Goal: Register for event/course

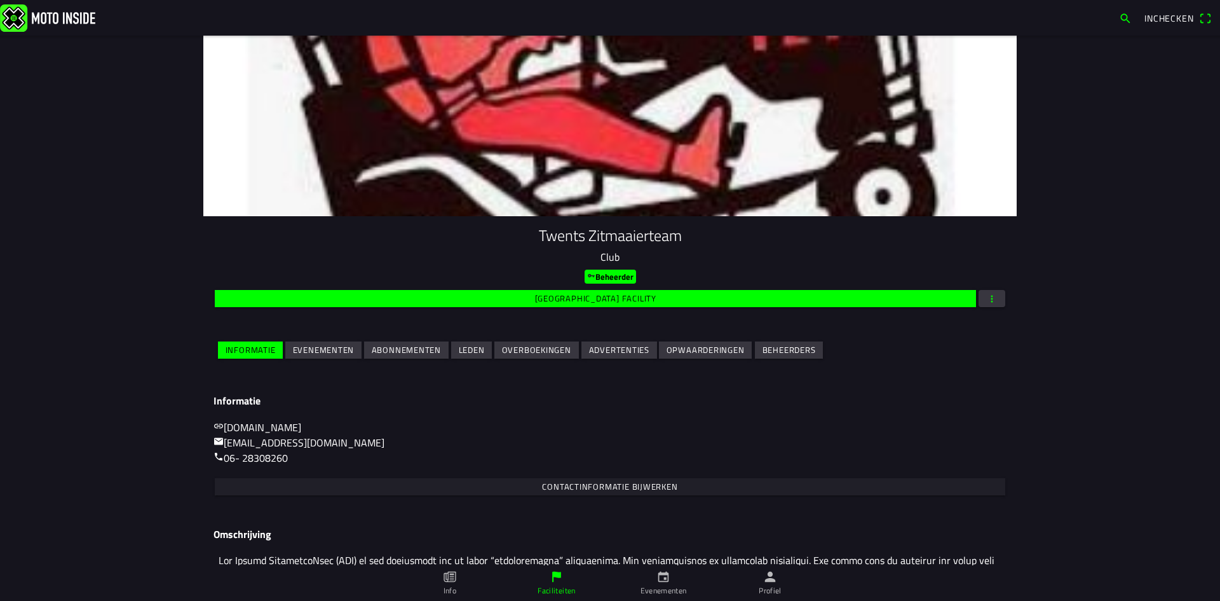
drag, startPoint x: 327, startPoint y: 352, endPoint x: 334, endPoint y: 356, distance: 8.5
click at [0, 0] on slot "Evenementen" at bounding box center [0, 0] width 0 height 0
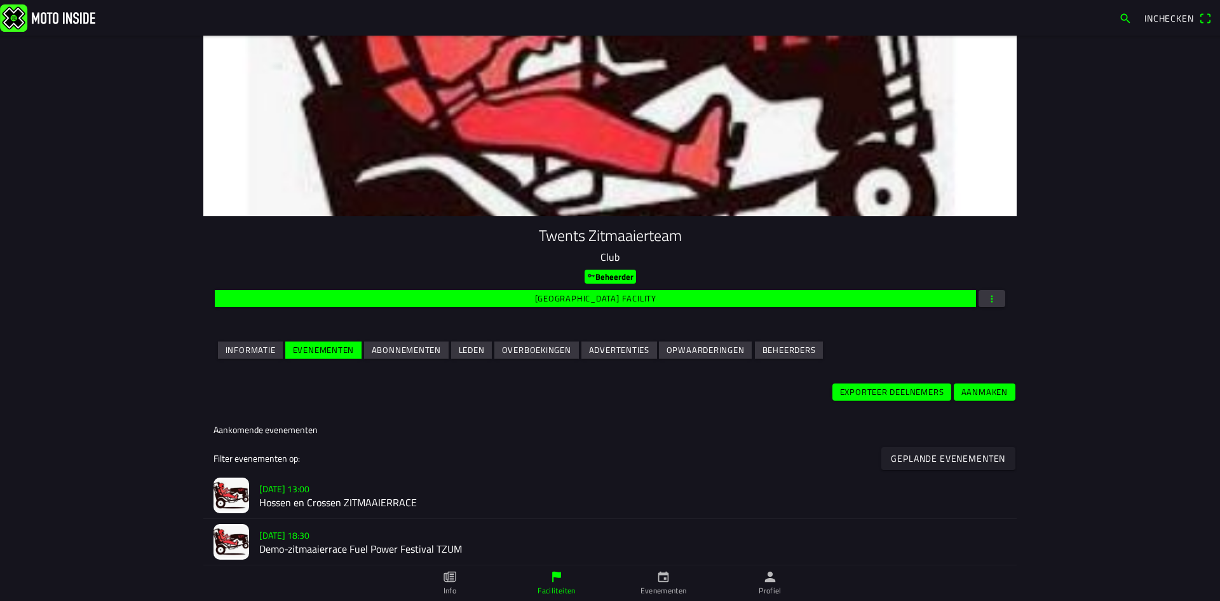
click at [306, 545] on h2 "Demo-zitmaaierrace Fuel Power Festival TZUM" at bounding box center [633, 549] width 748 height 12
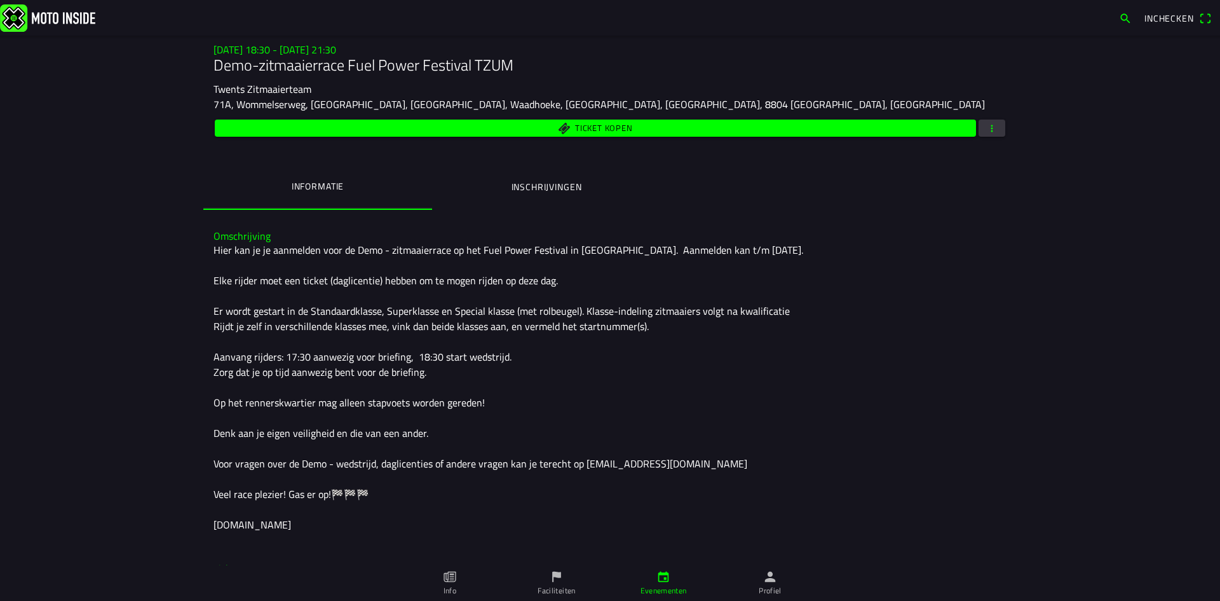
scroll to position [191, 0]
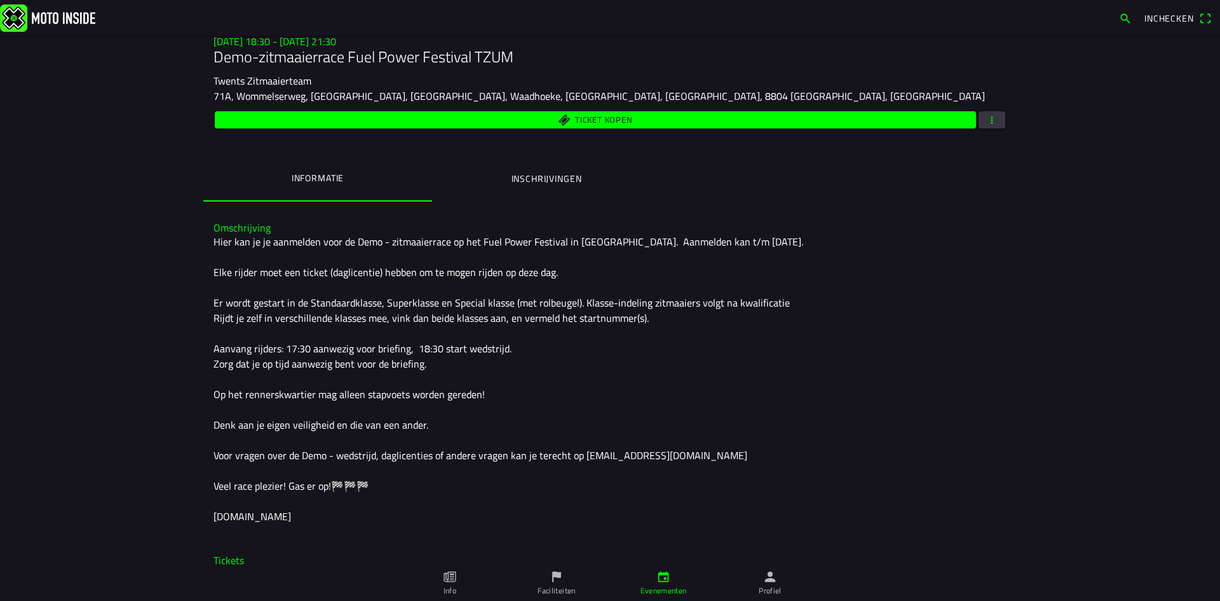
click at [558, 179] on ion-label "Inschrijvingen" at bounding box center [547, 179] width 71 height 14
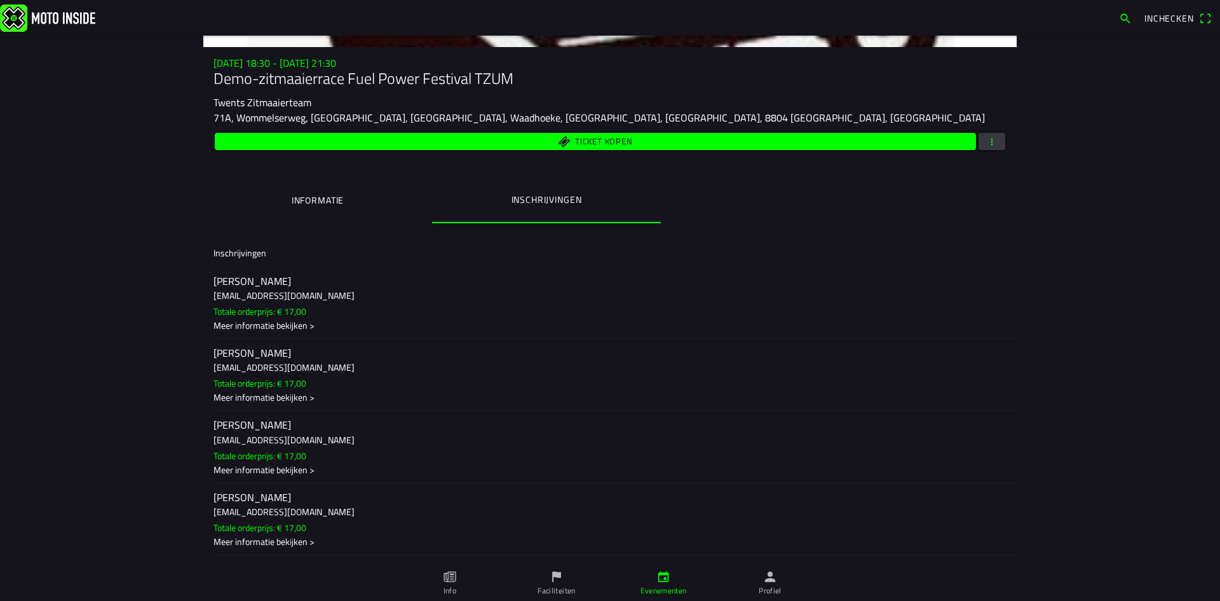
scroll to position [254, 0]
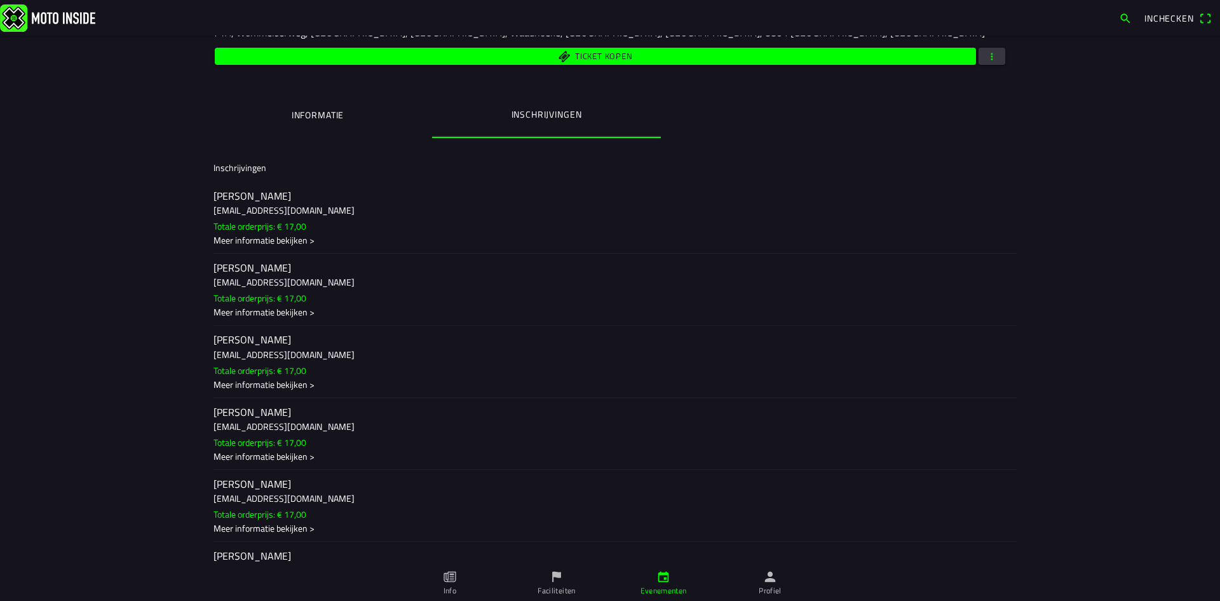
click at [0, 0] on slot "Totale orderprijs: € 17,00" at bounding box center [0, 0] width 0 height 0
click at [279, 225] on ion-backdrop at bounding box center [610, 300] width 1220 height 601
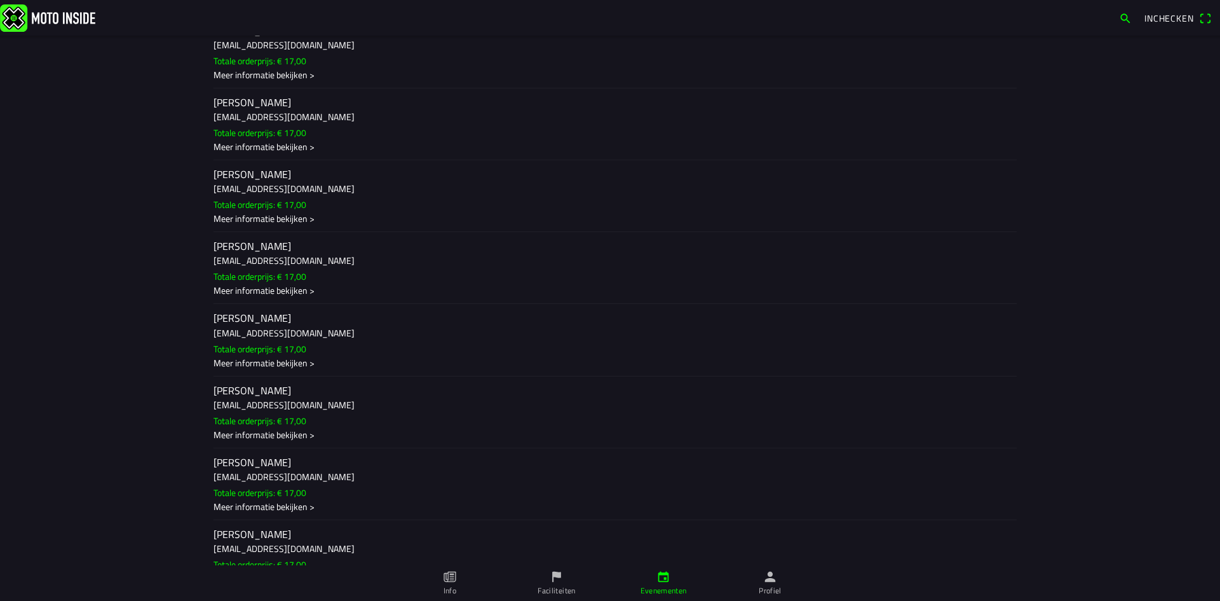
scroll to position [699, 0]
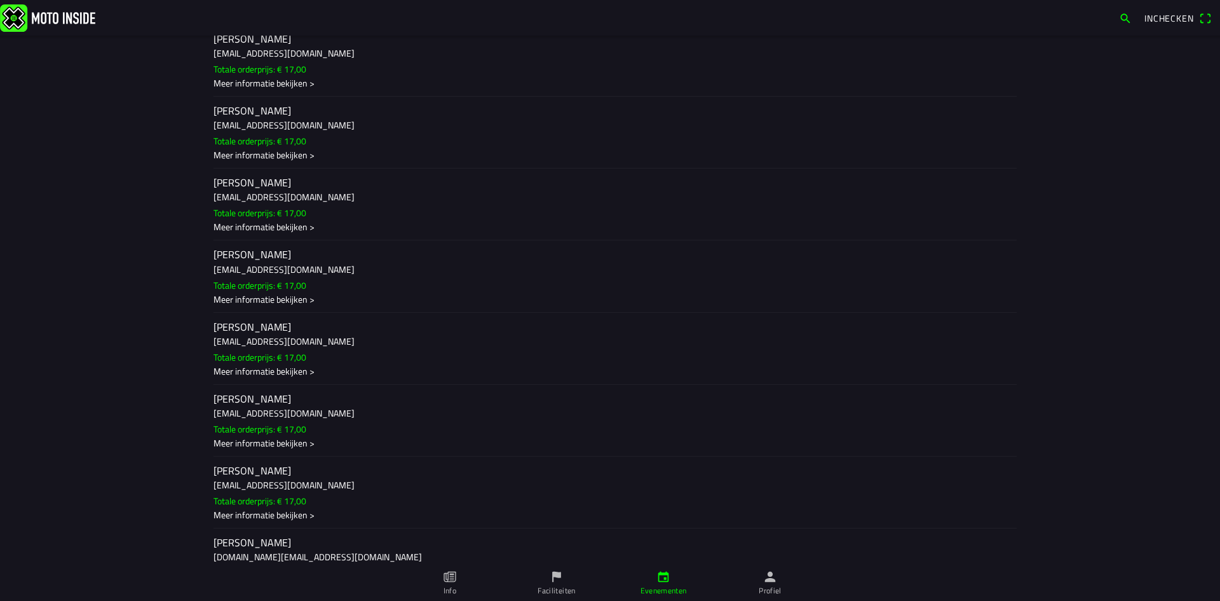
click at [281, 263] on h3 "[EMAIL_ADDRESS][DOMAIN_NAME]" at bounding box center [610, 268] width 793 height 13
click at [281, 263] on ion-backdrop at bounding box center [610, 300] width 1220 height 601
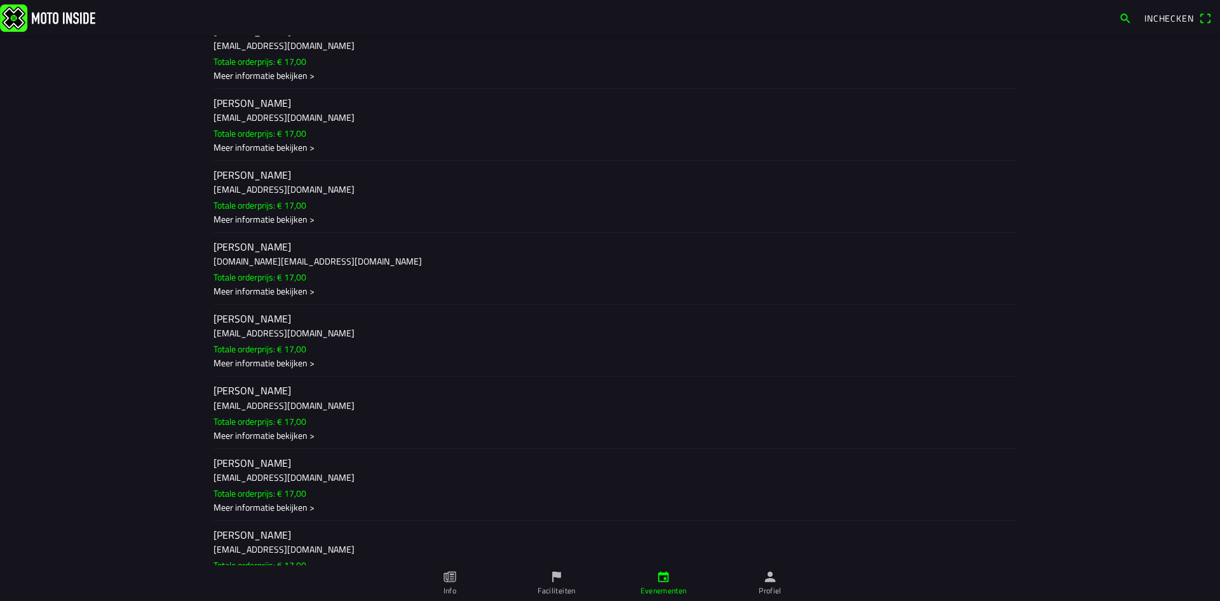
scroll to position [1017, 0]
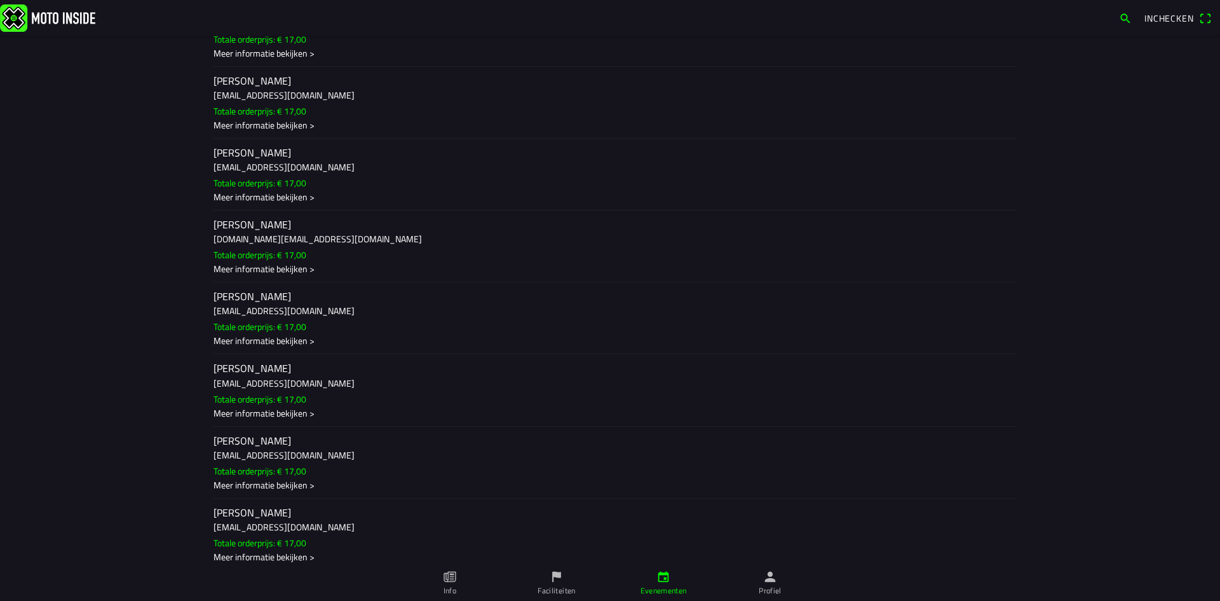
click at [0, 0] on slot "Totale orderprijs: € 17,00" at bounding box center [0, 0] width 0 height 0
click at [278, 322] on ion-backdrop at bounding box center [610, 300] width 1220 height 601
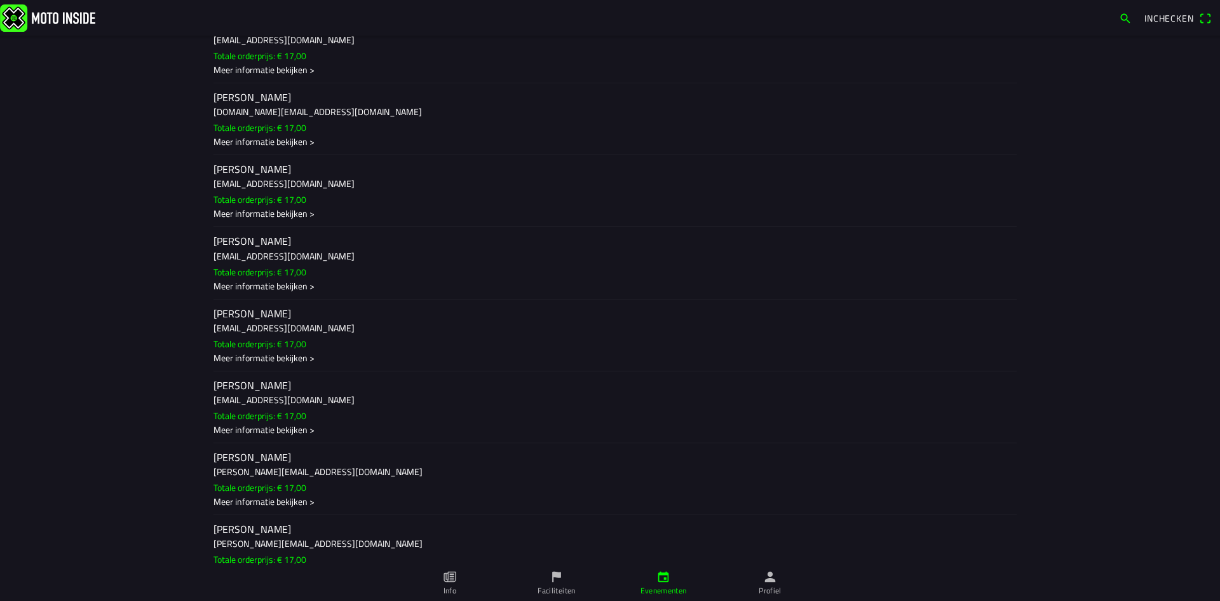
scroll to position [1171, 0]
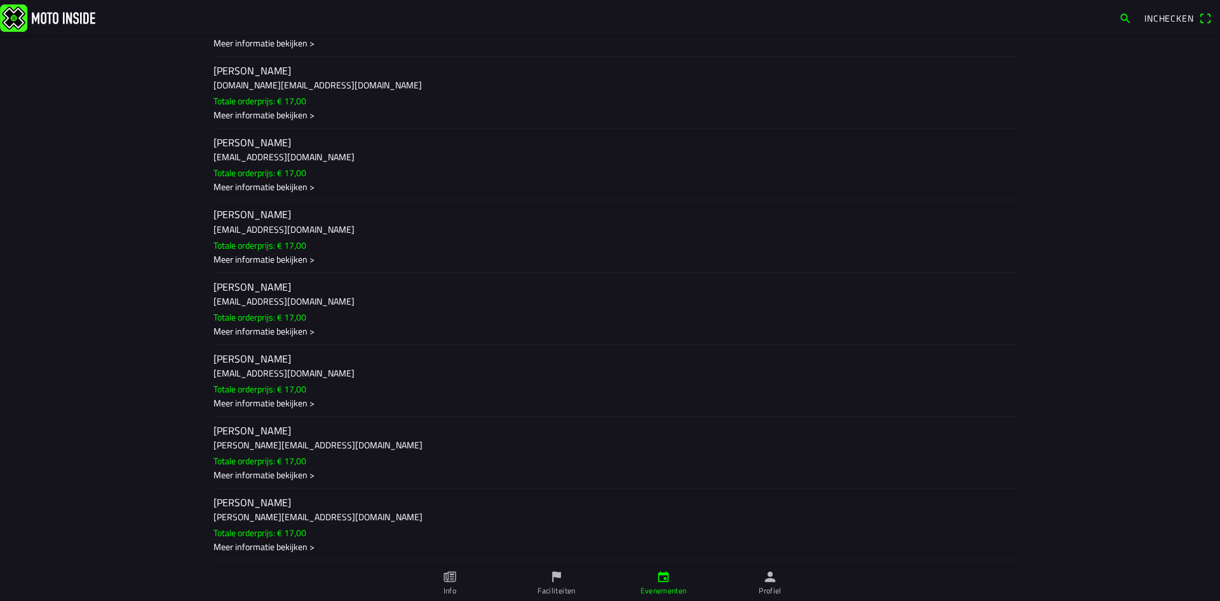
click at [67, 334] on main "[DATE] 18:30 - [DATE] 21:30 Demo-zitmaaierrace Fuel Power Festival TZUM Twents …" at bounding box center [610, 318] width 1220 height 565
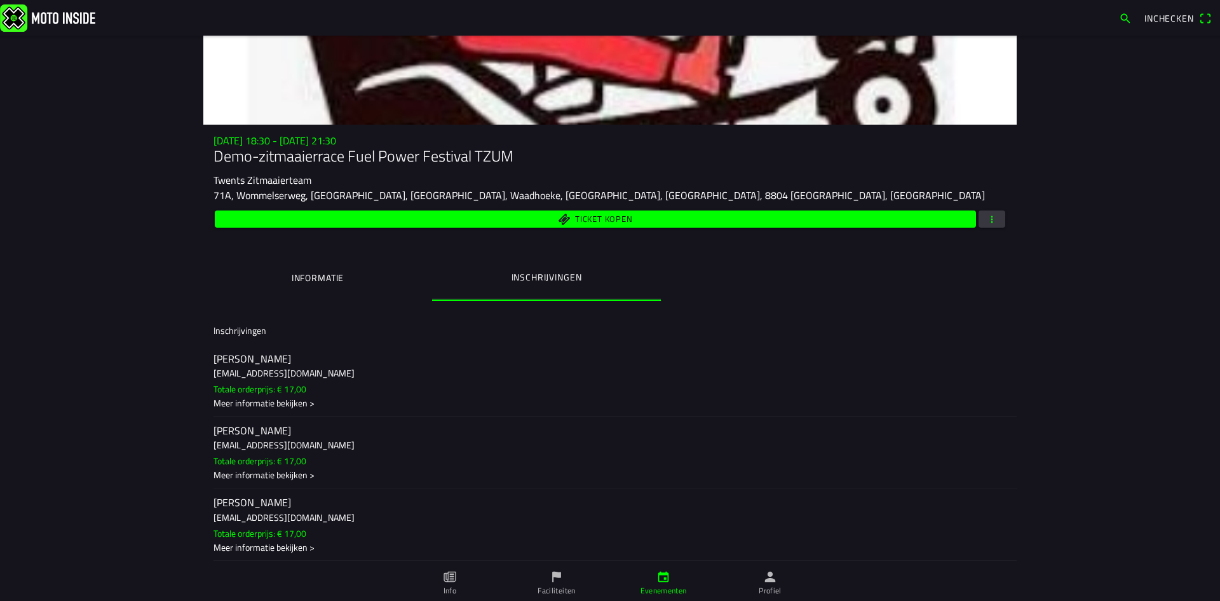
scroll to position [0, 0]
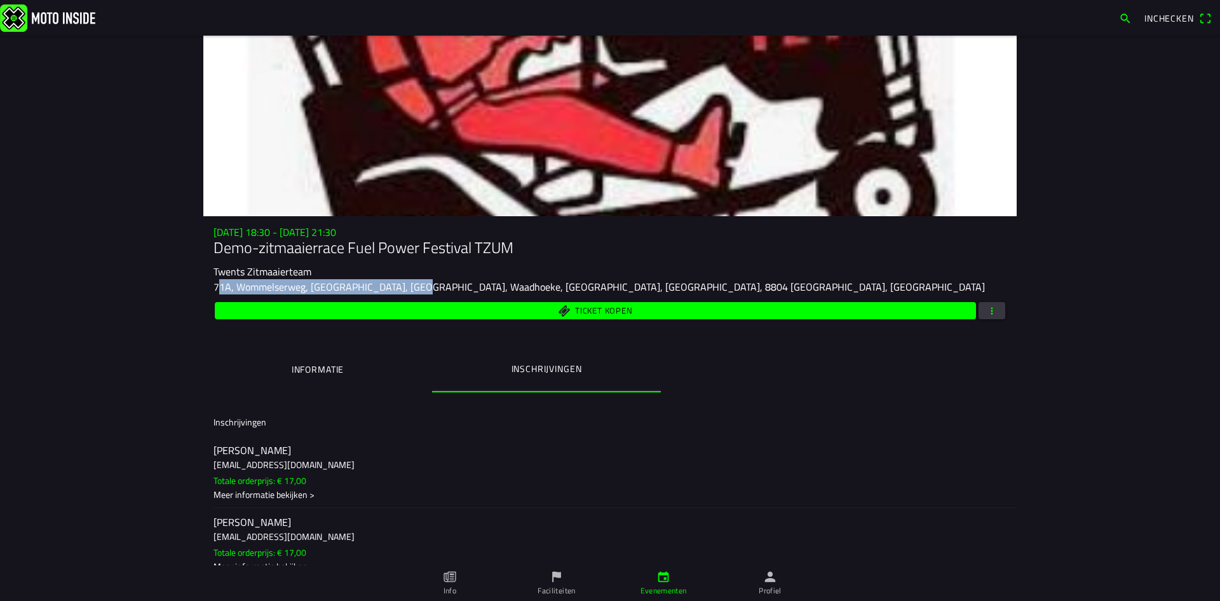
drag, startPoint x: 209, startPoint y: 290, endPoint x: 414, endPoint y: 294, distance: 205.3
click at [414, 294] on ion-text "71A, Wommelserweg, [GEOGRAPHIC_DATA], [GEOGRAPHIC_DATA], Waadhoeke, [GEOGRAPHIC…" at bounding box center [600, 286] width 772 height 15
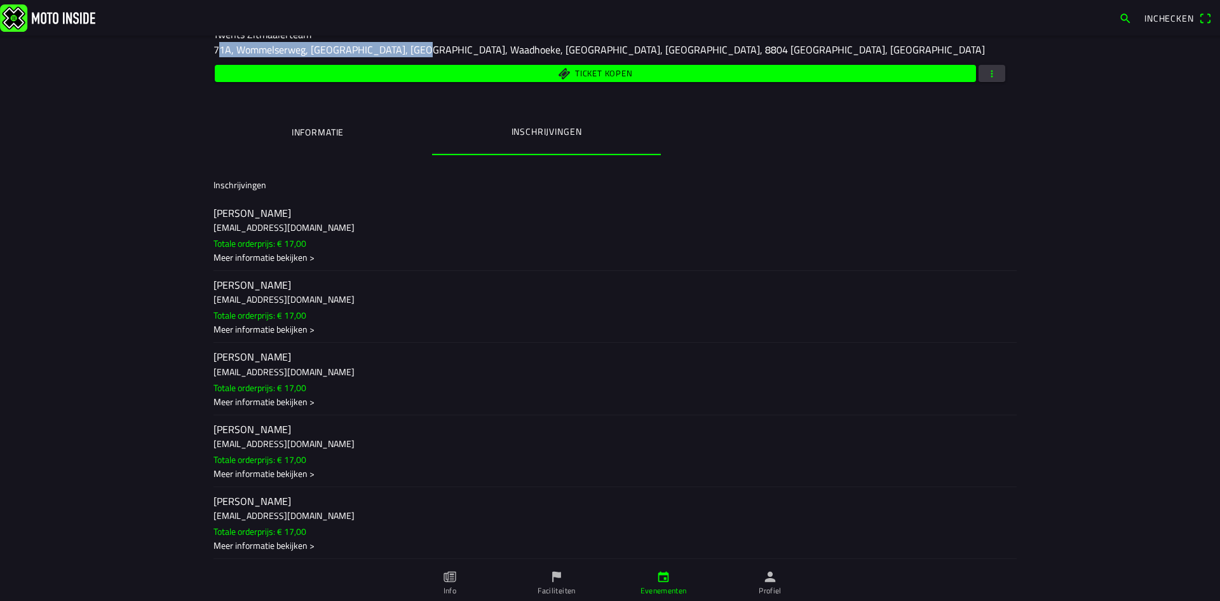
scroll to position [217, 0]
